Goal: Information Seeking & Learning: Learn about a topic

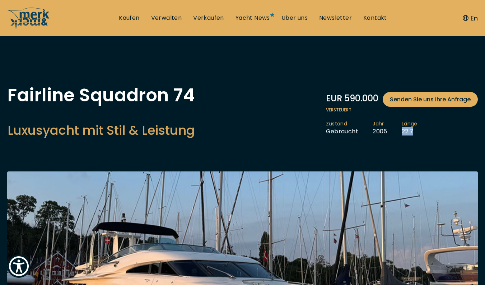
drag, startPoint x: 400, startPoint y: 131, endPoint x: 416, endPoint y: 131, distance: 16.1
click at [416, 131] on li "Länge 22.7" at bounding box center [417, 127] width 30 height 15
copy li "22.7"
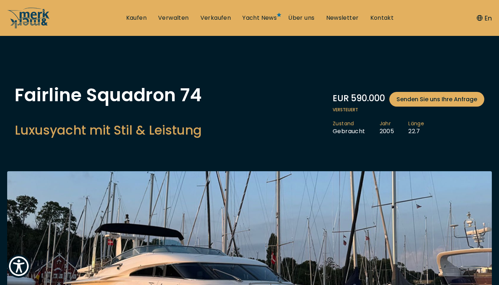
click at [415, 131] on li "Länge 22.7" at bounding box center [424, 127] width 30 height 15
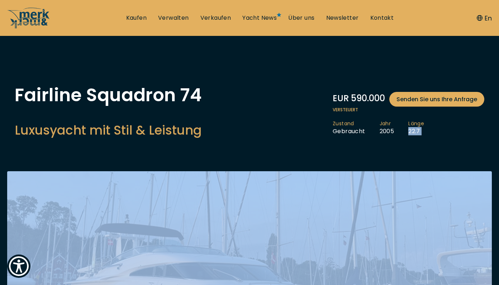
click at [415, 131] on li "Länge 22.7" at bounding box center [424, 127] width 30 height 15
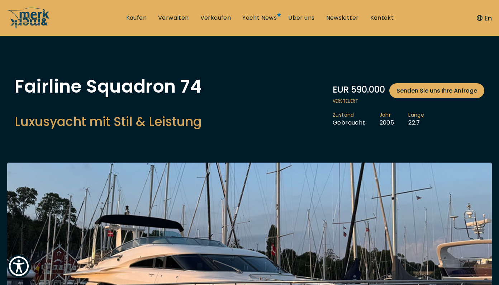
click at [378, 117] on li "Zustand Gebraucht" at bounding box center [356, 119] width 47 height 15
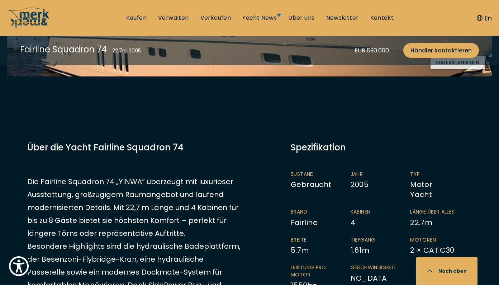
scroll to position [286, 0]
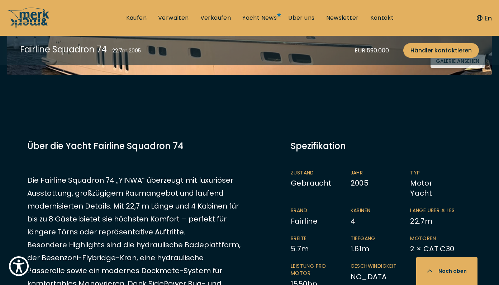
drag, startPoint x: 350, startPoint y: 246, endPoint x: 361, endPoint y: 246, distance: 11.1
click at [361, 246] on ul "Zustand Gebraucht Jahr 2005 Typ Motor Yacht Brand Fairline Kabinen 4 Länge über…" at bounding box center [381, 233] width 181 height 128
click at [361, 246] on li "Tiefgang 1.61 m" at bounding box center [381, 244] width 60 height 19
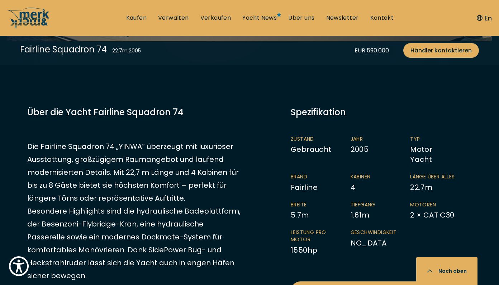
scroll to position [344, 0]
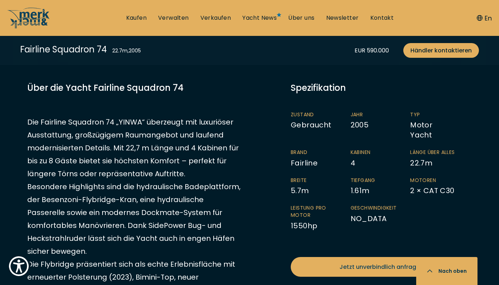
click at [299, 223] on li "Leistung pro Motor 1550 hp" at bounding box center [321, 218] width 60 height 26
copy li "1550"
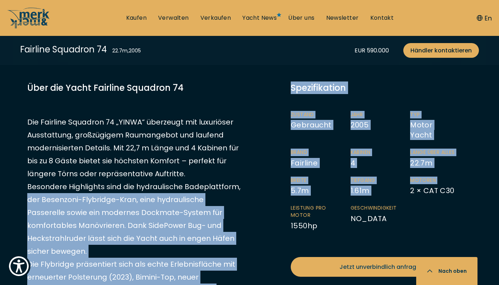
drag, startPoint x: 411, startPoint y: 184, endPoint x: 472, endPoint y: 186, distance: 61.0
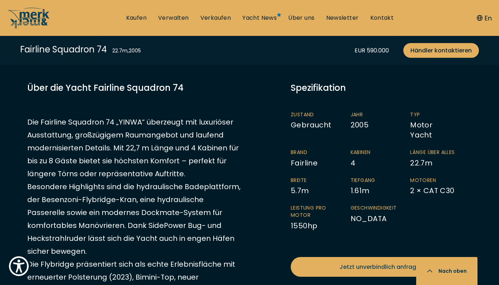
click at [458, 191] on li "Motoren 2 × CAT C30" at bounding box center [440, 186] width 60 height 19
drag, startPoint x: 457, startPoint y: 187, endPoint x: 412, endPoint y: 187, distance: 44.9
click at [412, 187] on li "Motoren 2 × CAT C30" at bounding box center [440, 186] width 60 height 19
copy li "2 × CAT C30"
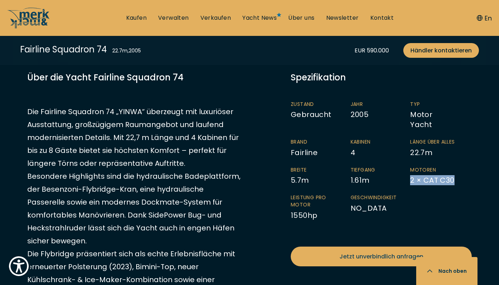
scroll to position [357, 0]
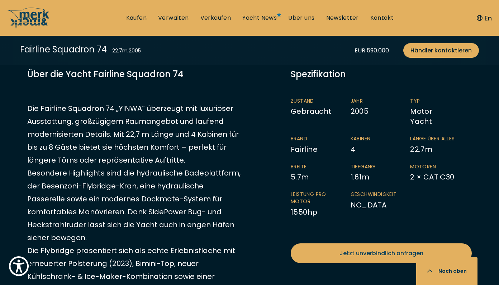
click at [352, 139] on li "Kabinen 4" at bounding box center [381, 144] width 60 height 19
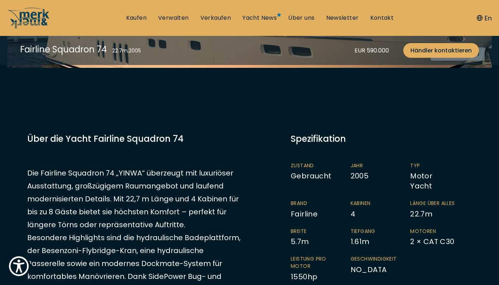
scroll to position [276, 0]
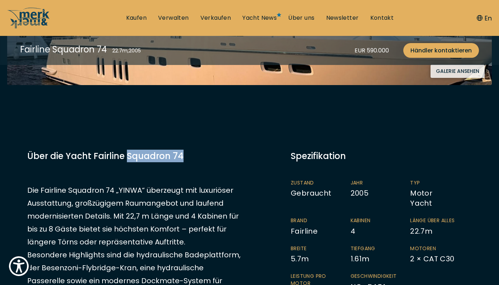
drag, startPoint x: 126, startPoint y: 155, endPoint x: 183, endPoint y: 155, distance: 56.7
click at [183, 155] on h3 "Über die Yacht Fairline Squadron 74" at bounding box center [133, 156] width 213 height 13
copy h3 "Squadron 74"
